Goal: Complete application form: Complete application form

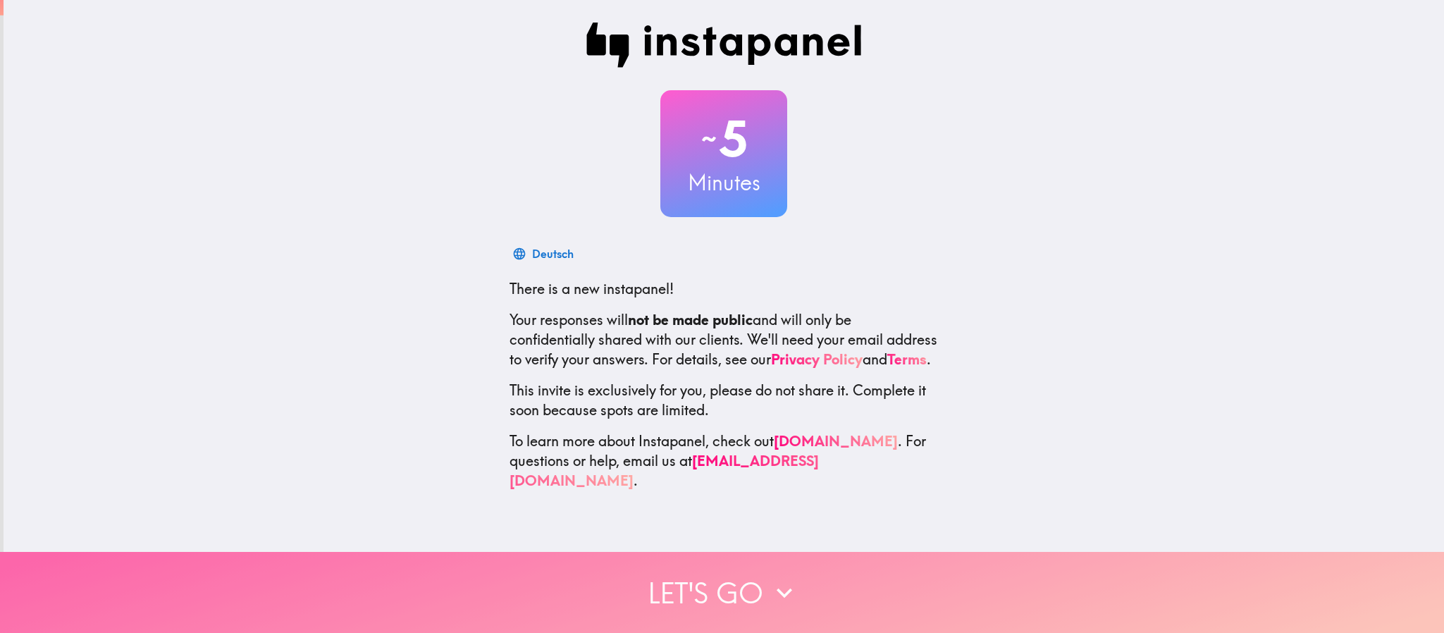
click at [728, 421] on button "Let's go" at bounding box center [722, 592] width 1444 height 81
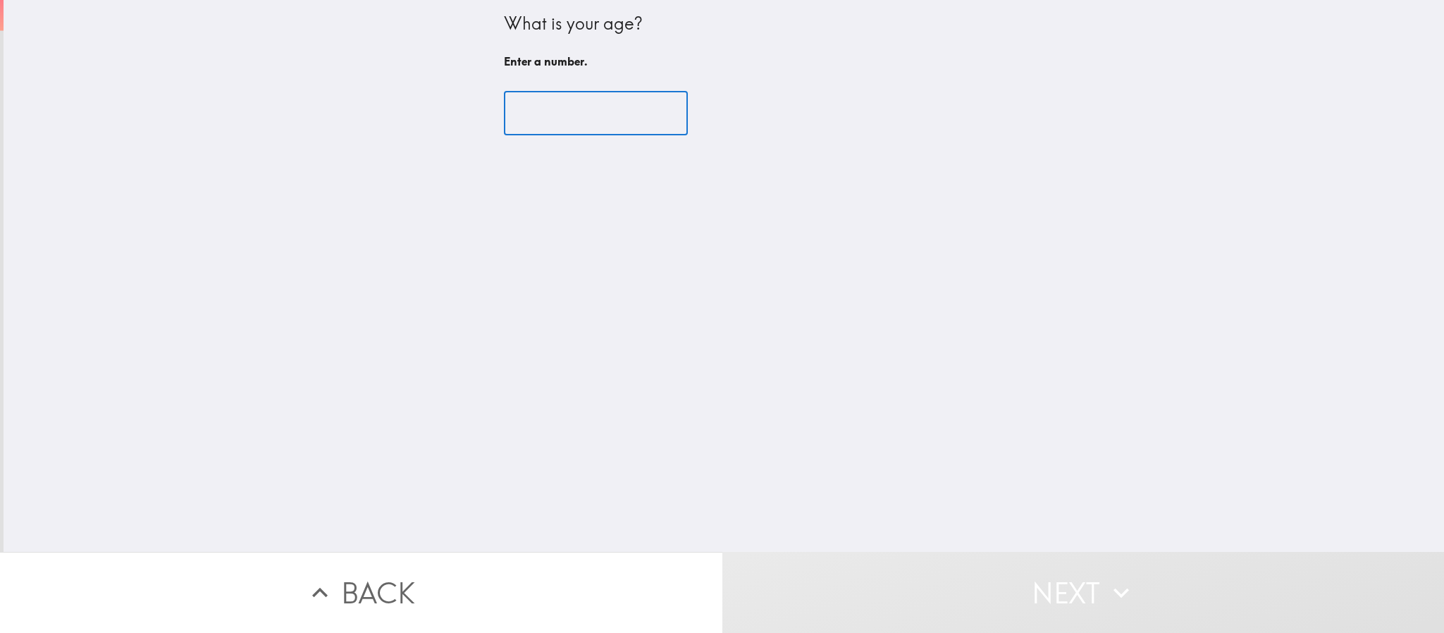
click at [546, 125] on input "number" at bounding box center [596, 114] width 184 height 44
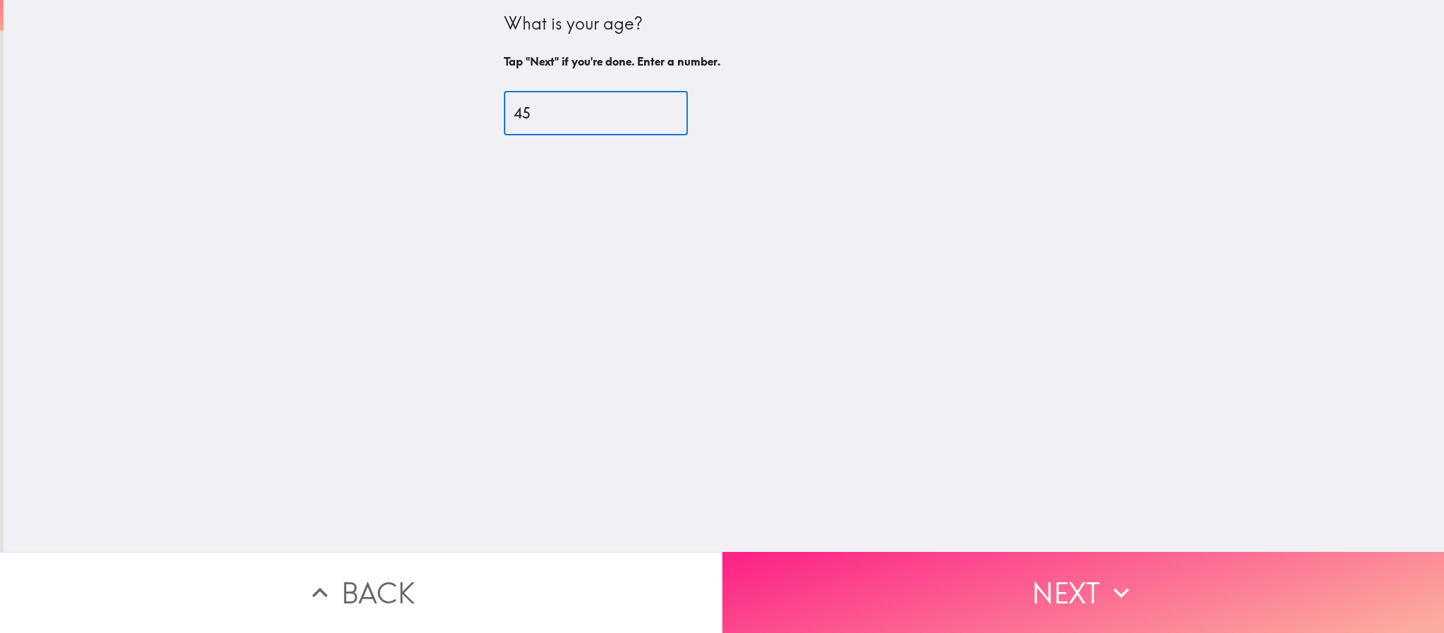
type input "45"
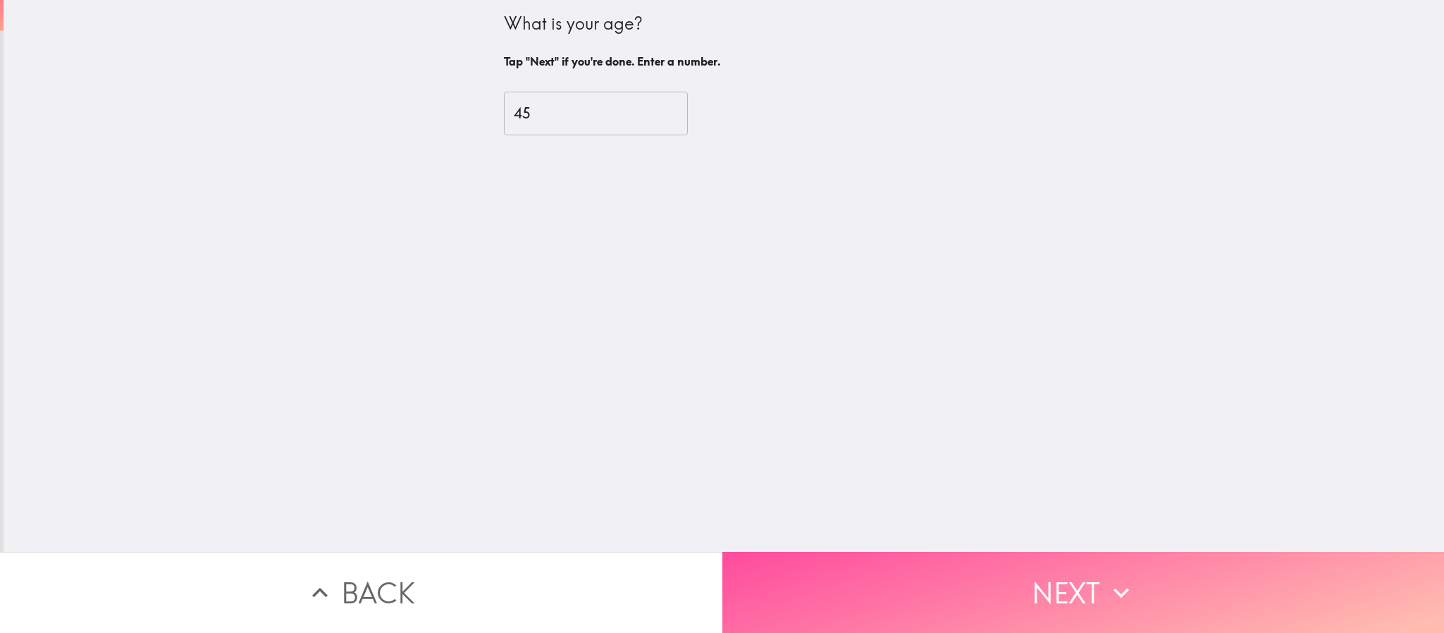
click at [896, 421] on button "Next" at bounding box center [1083, 592] width 722 height 81
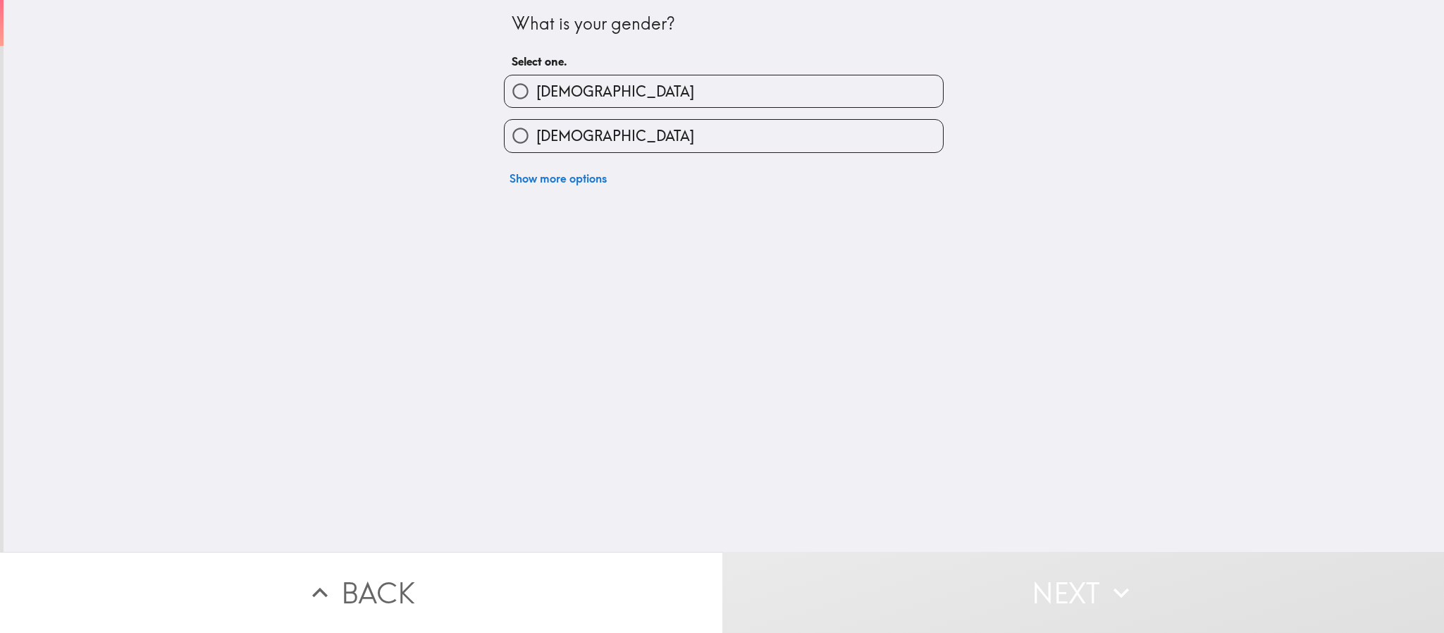
click at [556, 123] on label "[DEMOGRAPHIC_DATA]" at bounding box center [723, 136] width 438 height 32
click at [536, 123] on input "[DEMOGRAPHIC_DATA]" at bounding box center [520, 136] width 32 height 32
radio input "true"
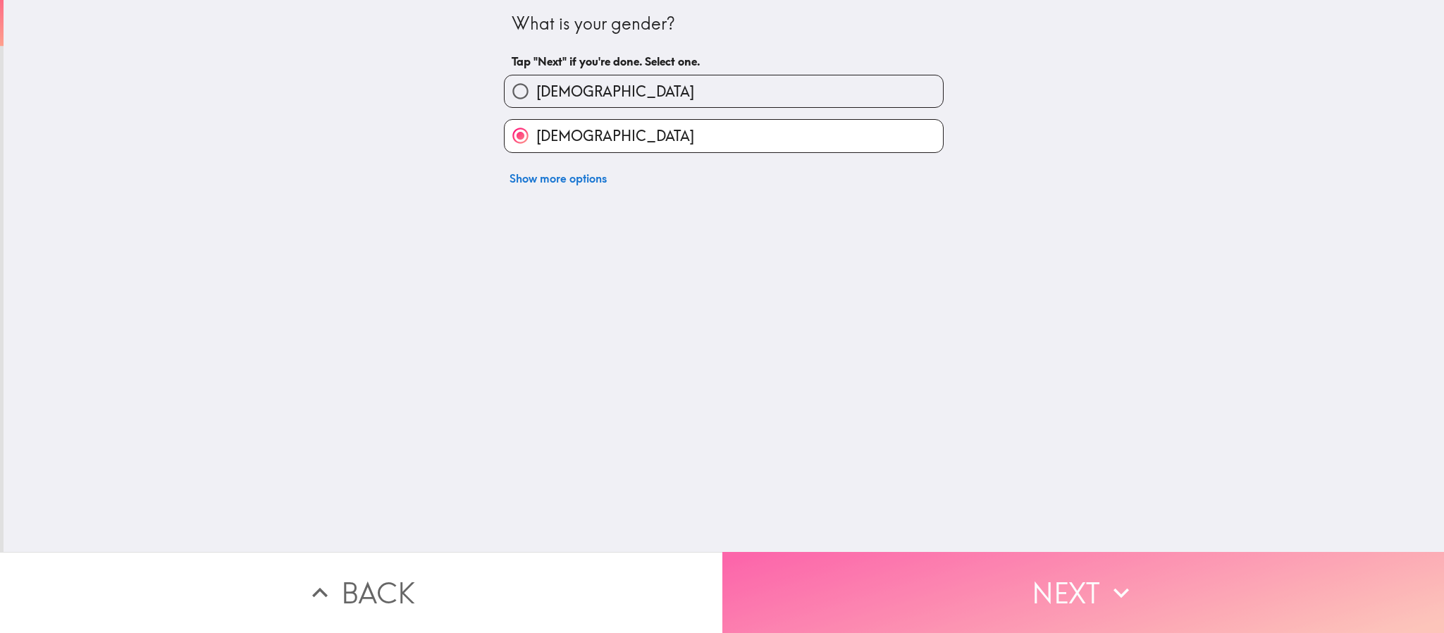
click at [892, 421] on button "Next" at bounding box center [1083, 592] width 722 height 81
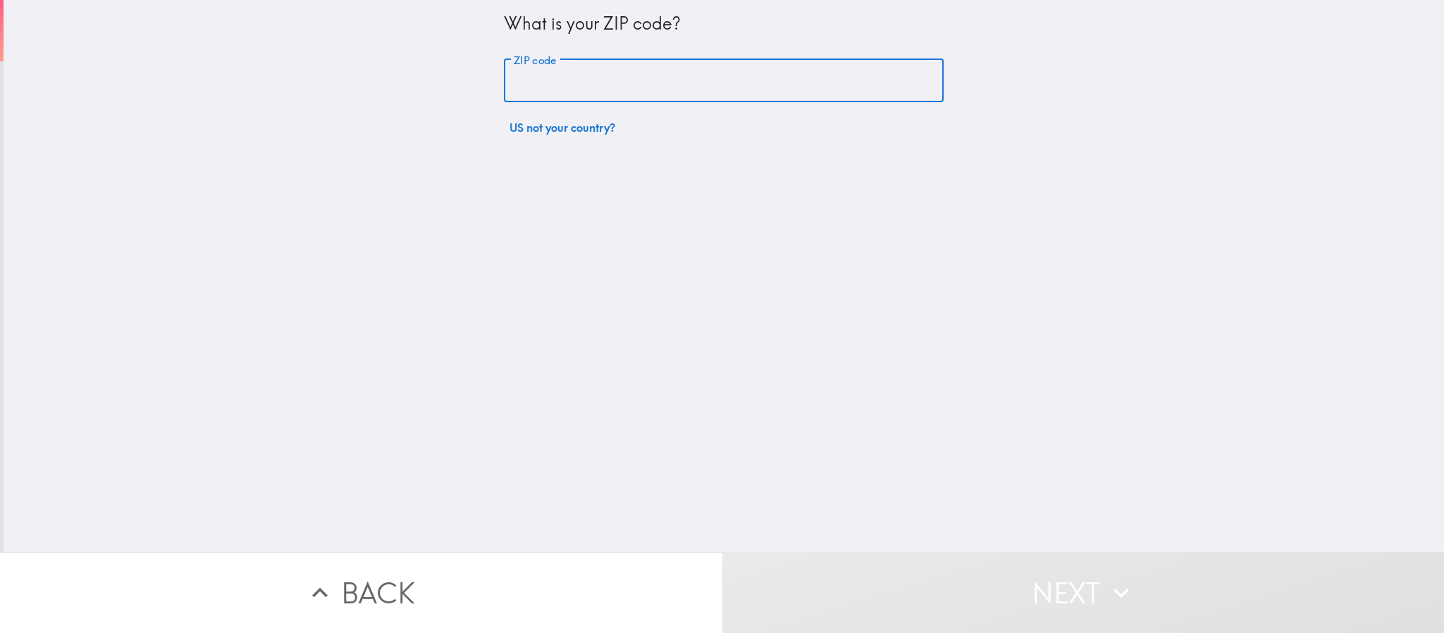
click at [518, 70] on input "ZIP code" at bounding box center [724, 81] width 440 height 44
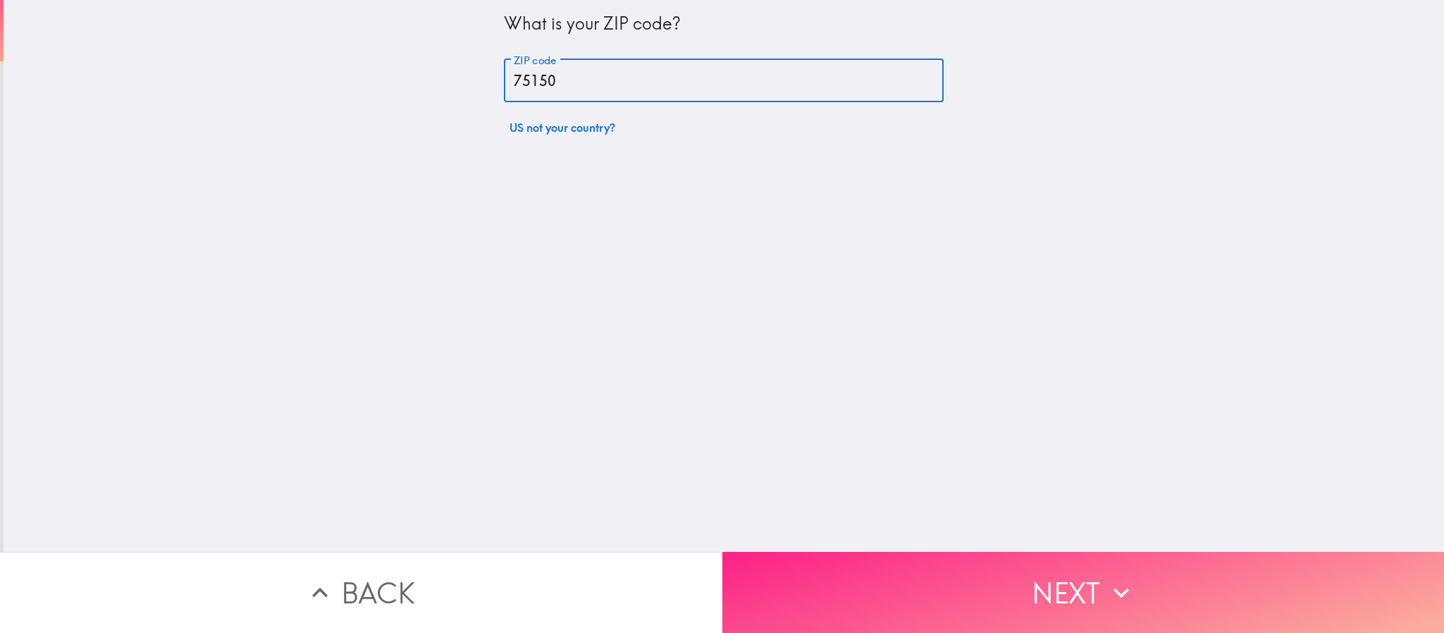
type input "75150"
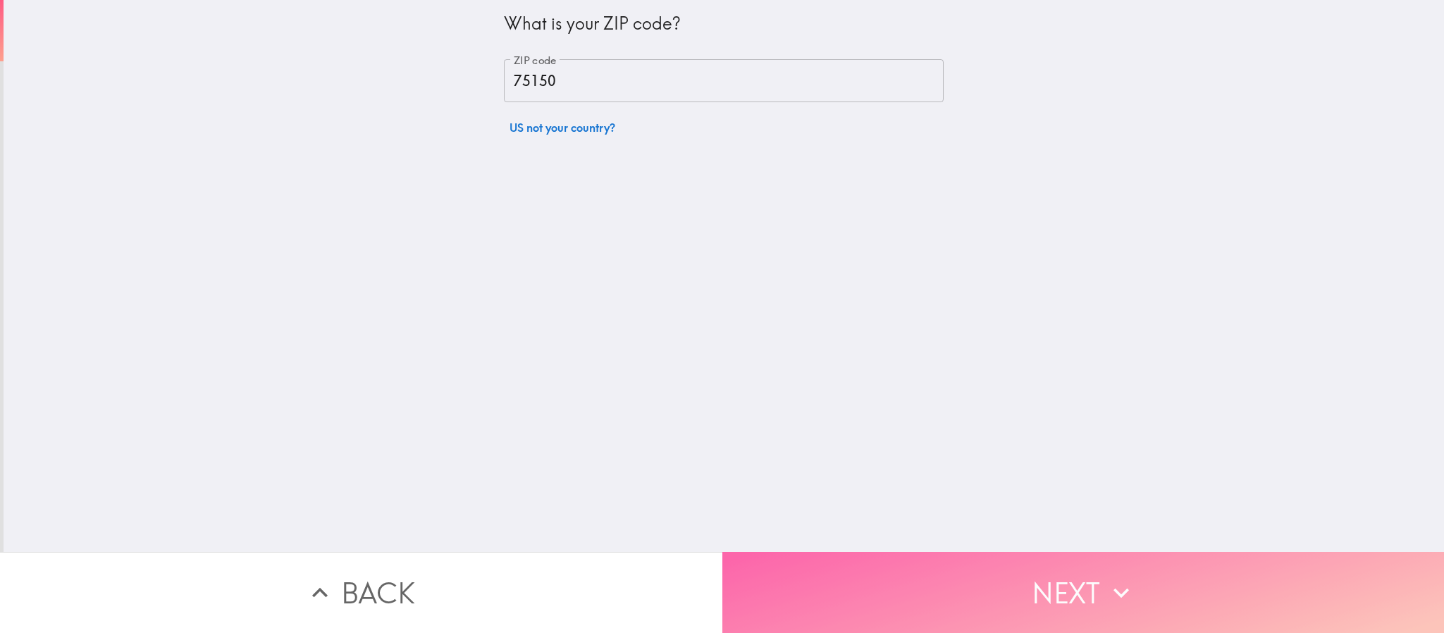
click at [895, 421] on button "Next" at bounding box center [1083, 592] width 722 height 81
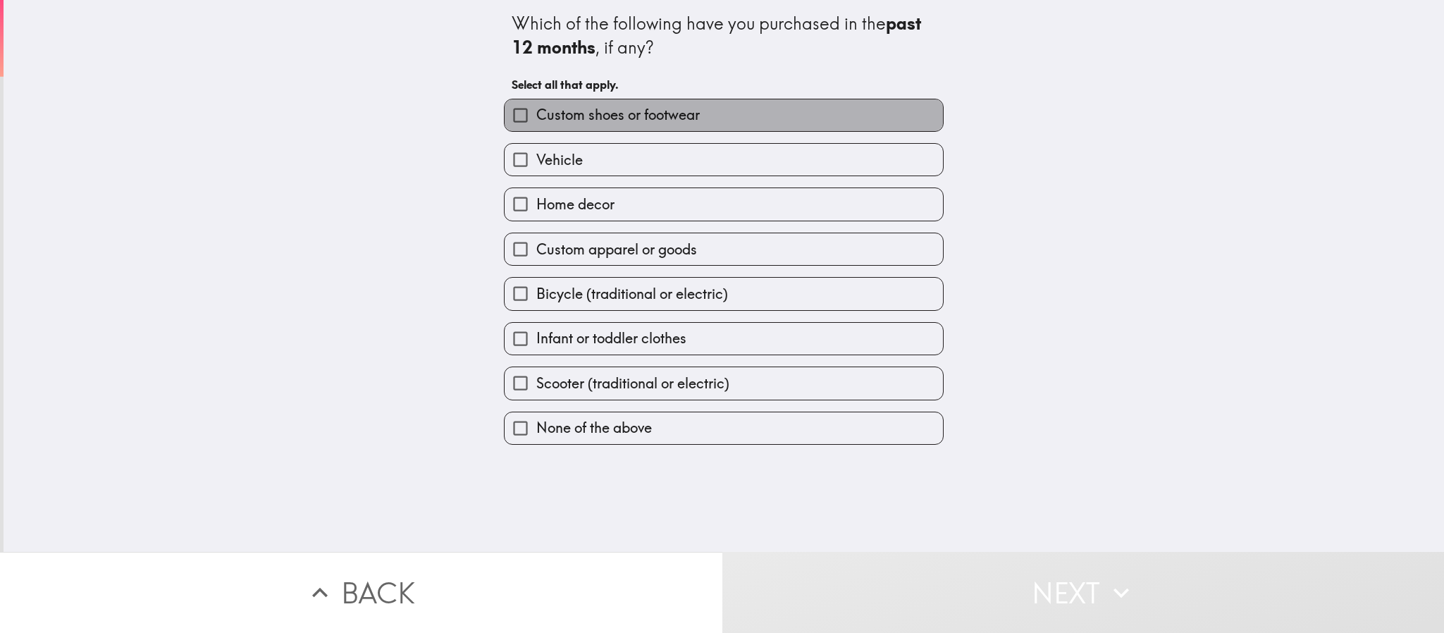
click at [623, 121] on span "Custom shoes or footwear" at bounding box center [617, 115] width 163 height 20
click at [536, 121] on input "Custom shoes or footwear" at bounding box center [520, 115] width 32 height 32
checkbox input "true"
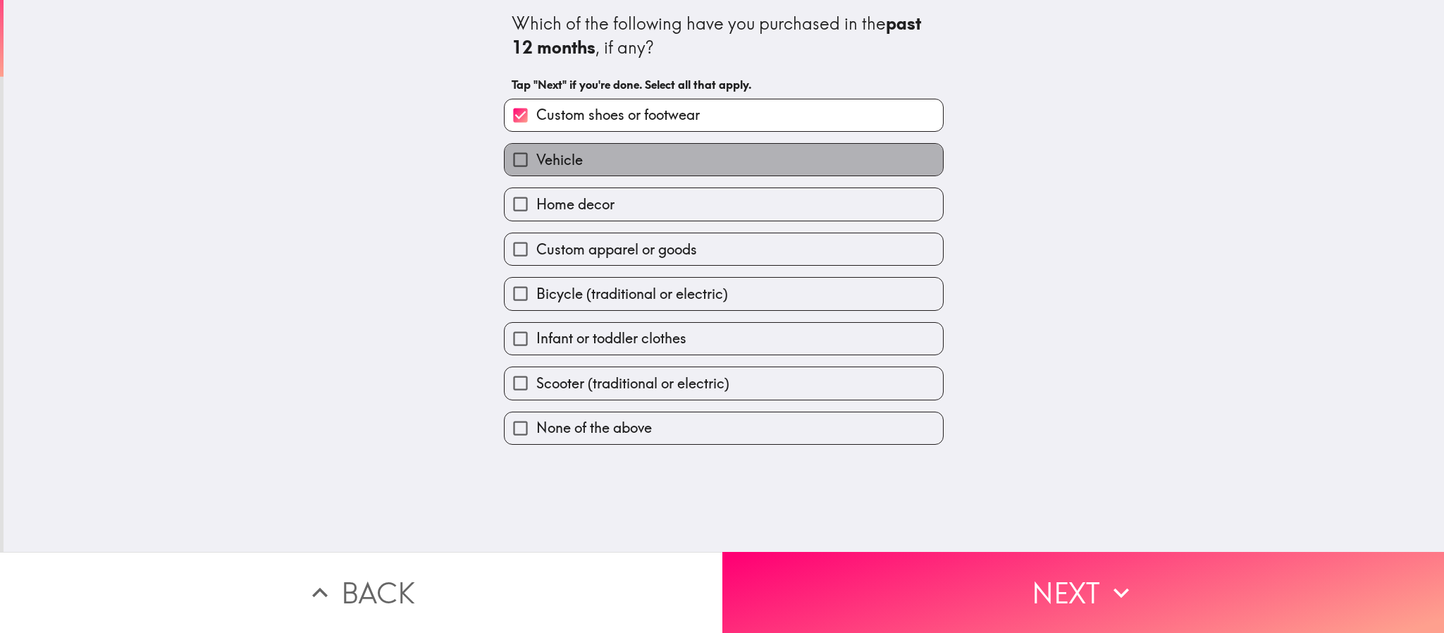
click at [599, 163] on label "Vehicle" at bounding box center [723, 160] width 438 height 32
click at [536, 163] on input "Vehicle" at bounding box center [520, 160] width 32 height 32
checkbox input "true"
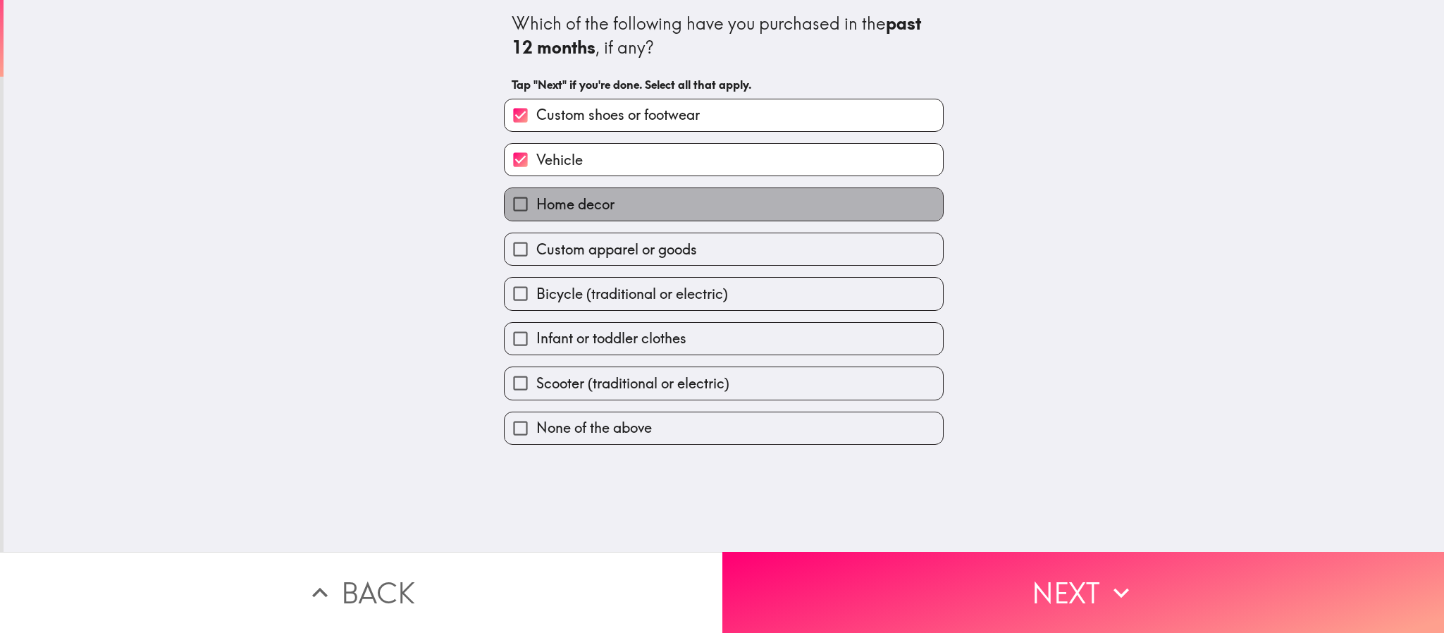
click at [588, 204] on span "Home decor" at bounding box center [575, 204] width 78 height 20
click at [536, 204] on input "Home decor" at bounding box center [520, 204] width 32 height 32
checkbox input "true"
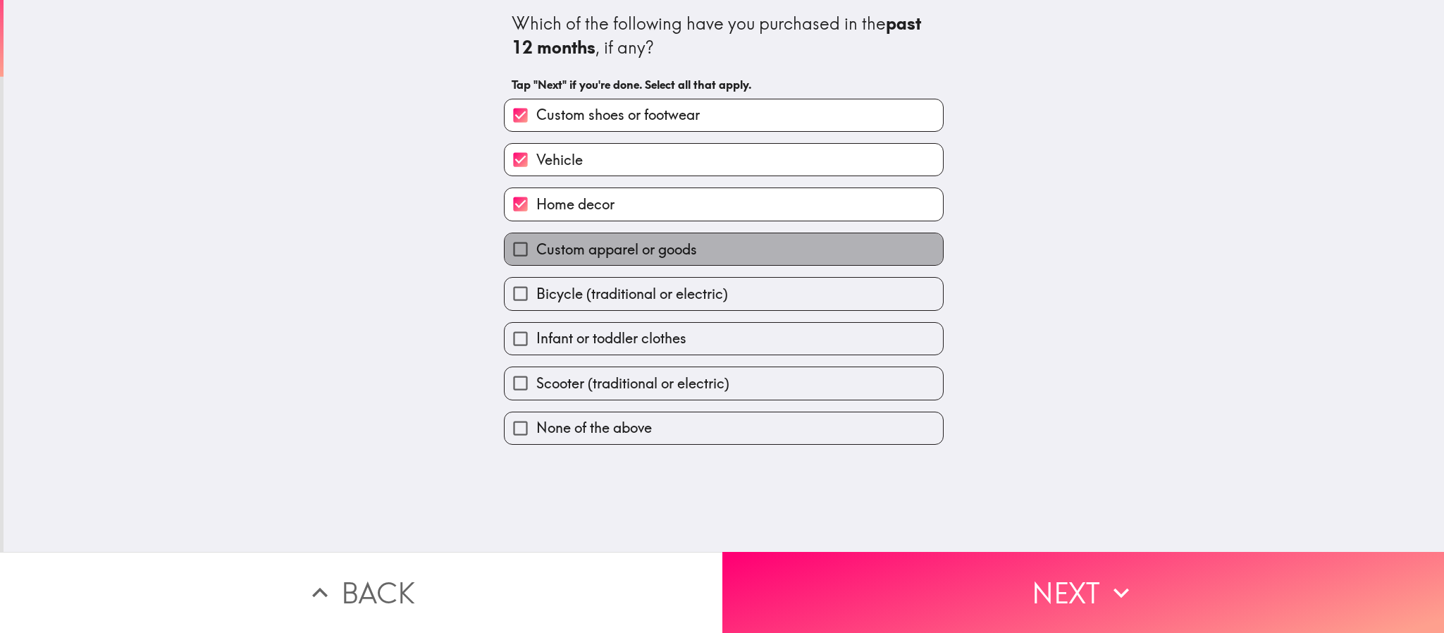
click at [581, 252] on span "Custom apparel or goods" at bounding box center [616, 250] width 161 height 20
click at [536, 252] on input "Custom apparel or goods" at bounding box center [520, 249] width 32 height 32
checkbox input "true"
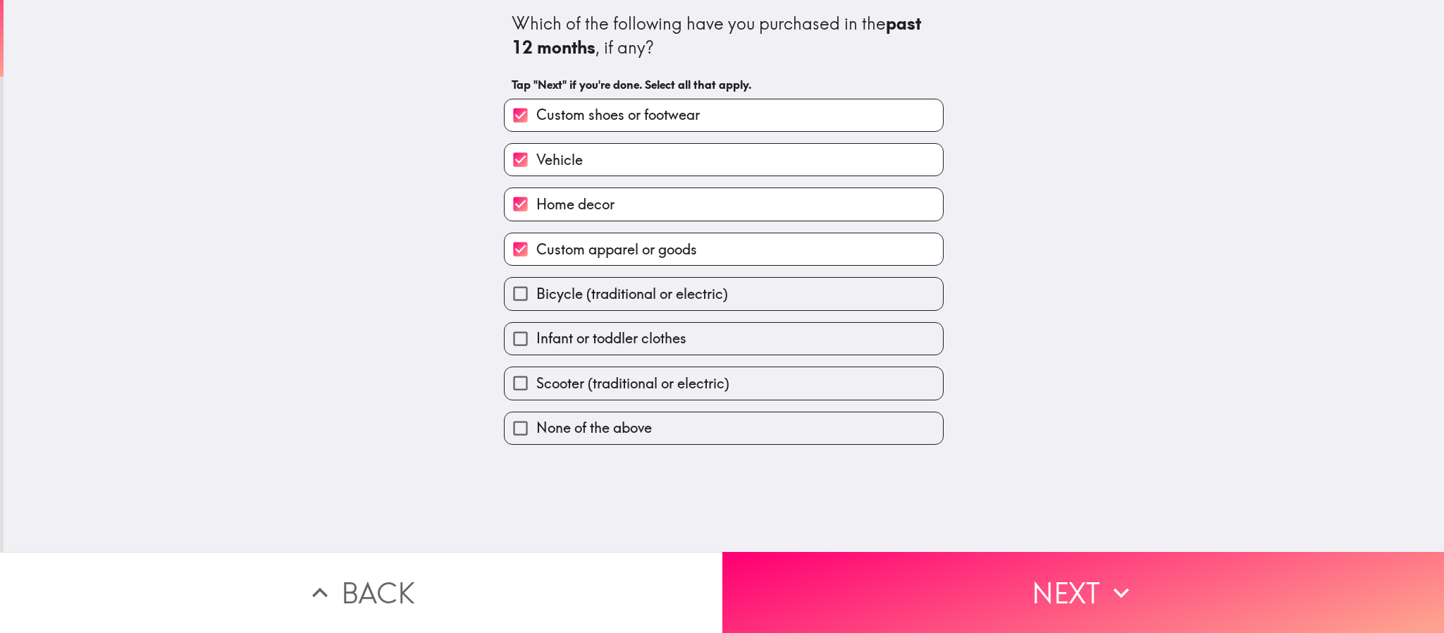
click at [581, 275] on div "Bicycle (traditional or electric)" at bounding box center [717, 288] width 451 height 44
click at [584, 284] on label "Bicycle (traditional or electric)" at bounding box center [723, 294] width 438 height 32
click at [536, 284] on input "Bicycle (traditional or electric)" at bounding box center [520, 294] width 32 height 32
checkbox input "true"
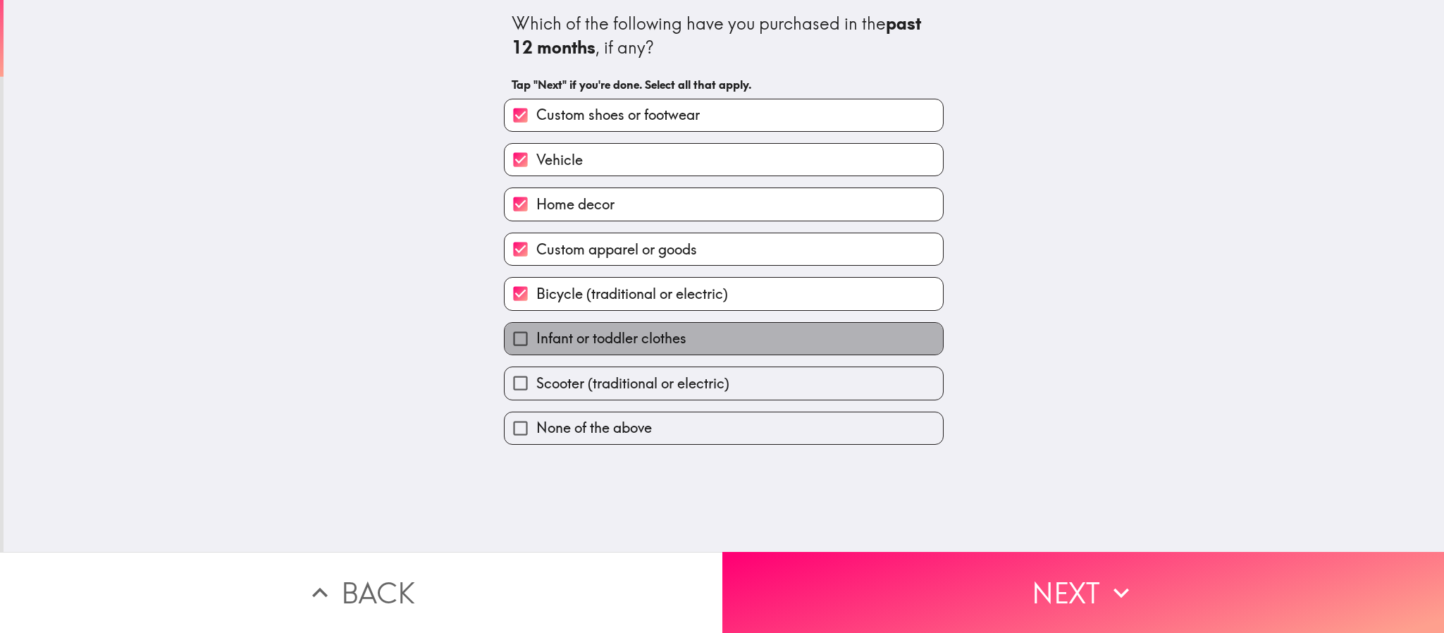
click at [586, 342] on span "Infant or toddler clothes" at bounding box center [611, 338] width 150 height 20
click at [536, 342] on input "Infant or toddler clothes" at bounding box center [520, 339] width 32 height 32
checkbox input "true"
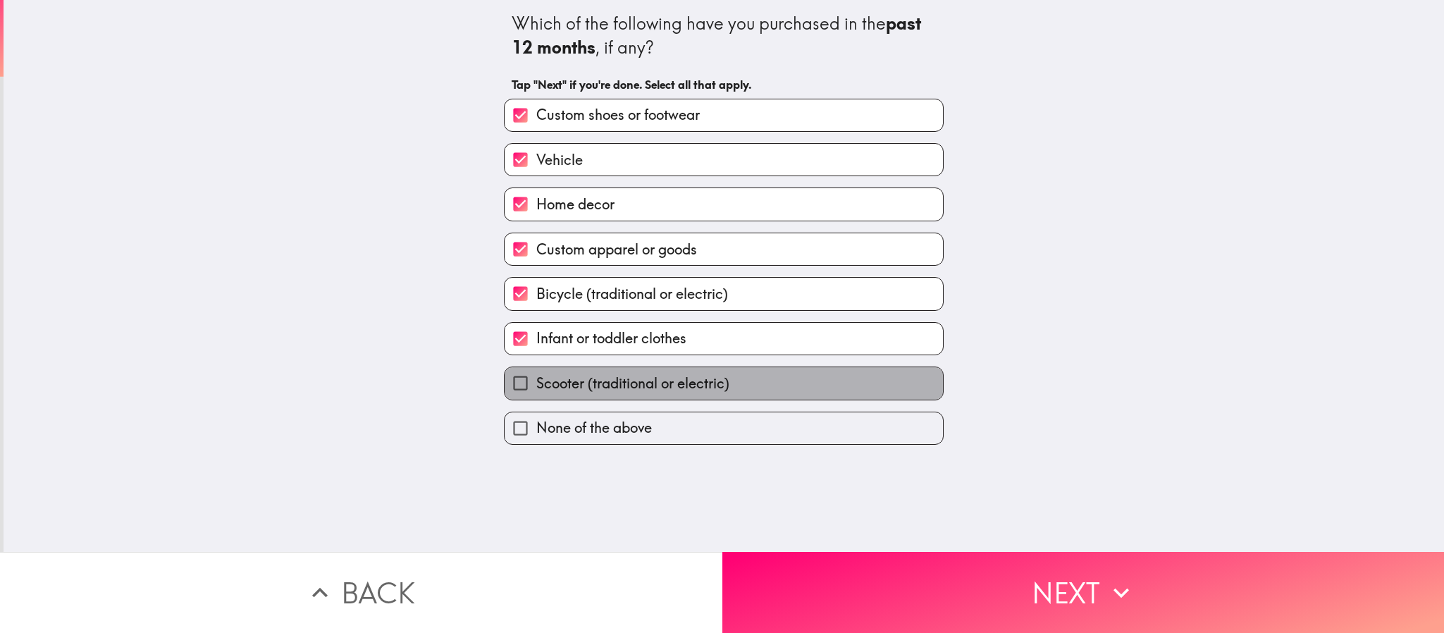
click at [600, 374] on label "Scooter (traditional or electric)" at bounding box center [723, 383] width 438 height 32
click at [536, 374] on input "Scooter (traditional or electric)" at bounding box center [520, 383] width 32 height 32
checkbox input "true"
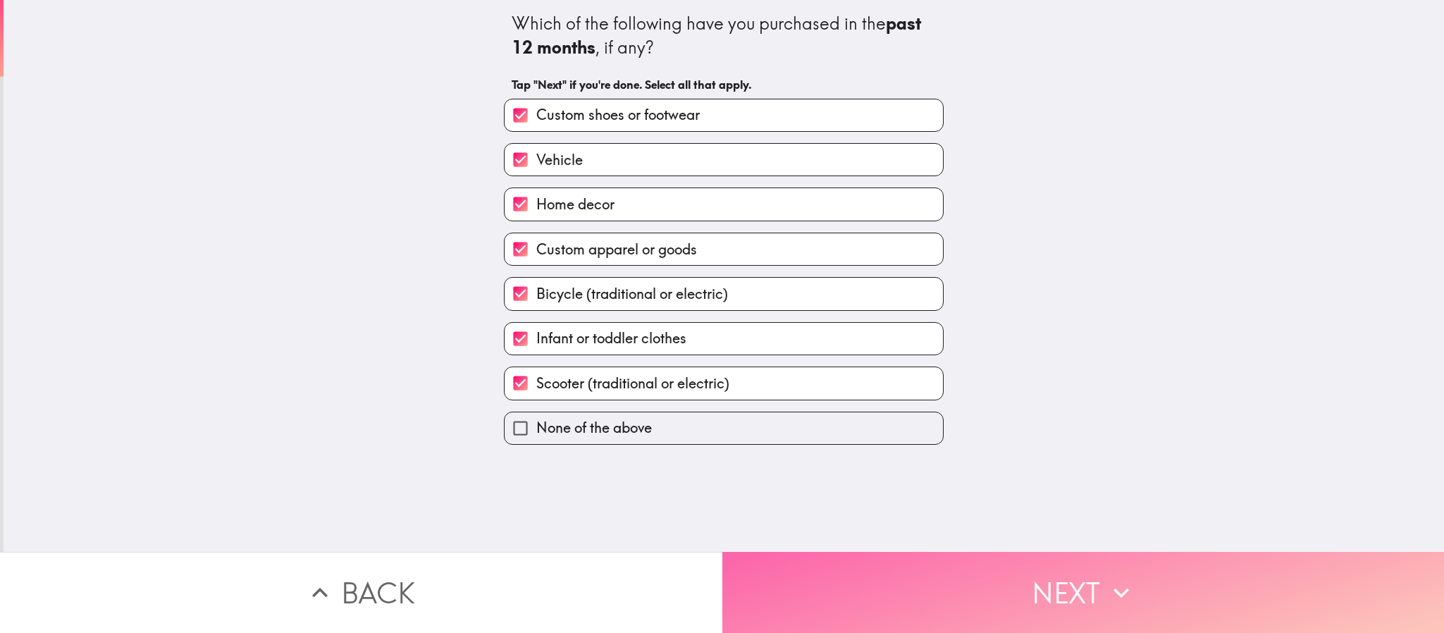
click at [807, 421] on button "Next" at bounding box center [1083, 592] width 722 height 81
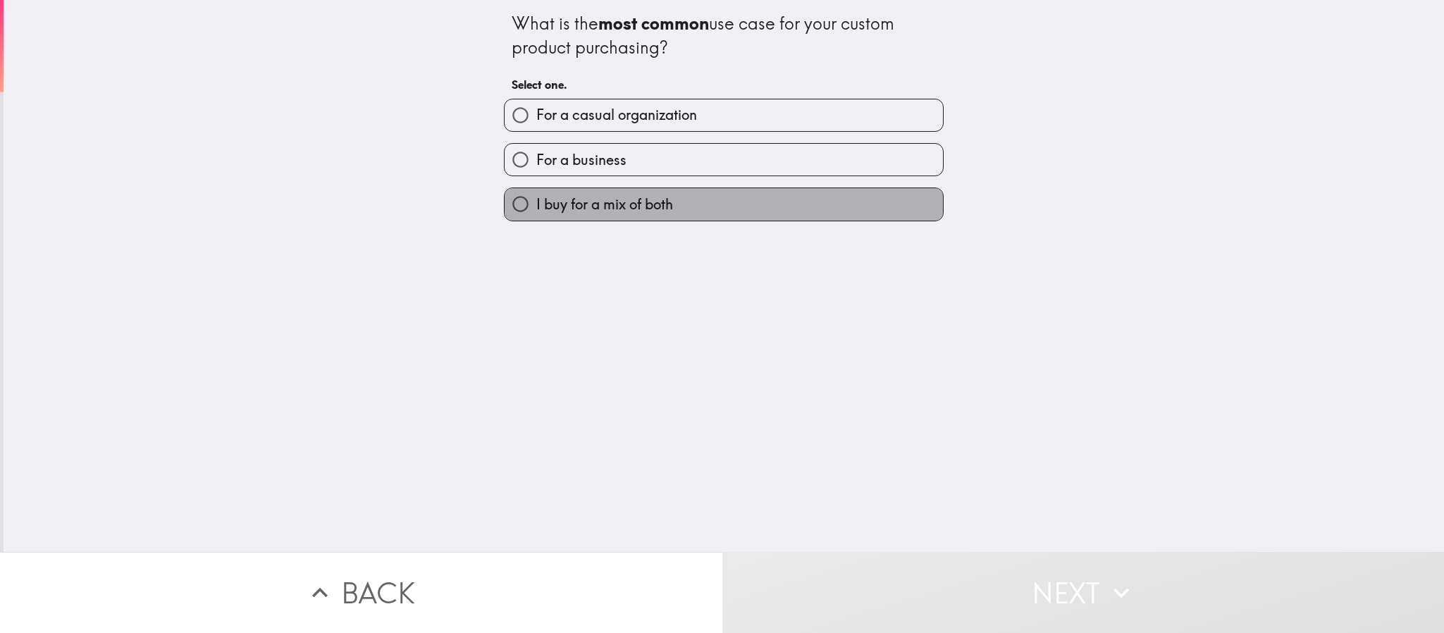
click at [615, 201] on span "I buy for a mix of both" at bounding box center [604, 204] width 137 height 20
click at [536, 201] on input "I buy for a mix of both" at bounding box center [520, 204] width 32 height 32
radio input "true"
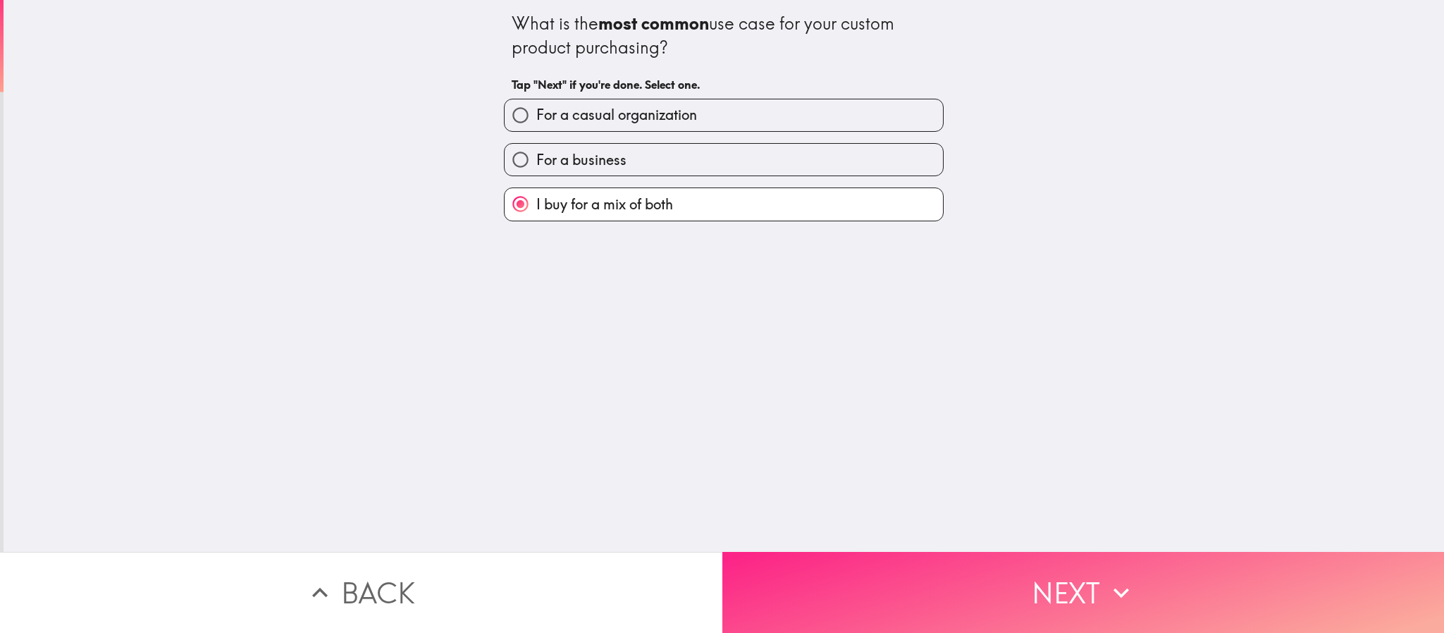
click at [774, 421] on button "Next" at bounding box center [1083, 592] width 722 height 81
